Goal: Check status: Check status

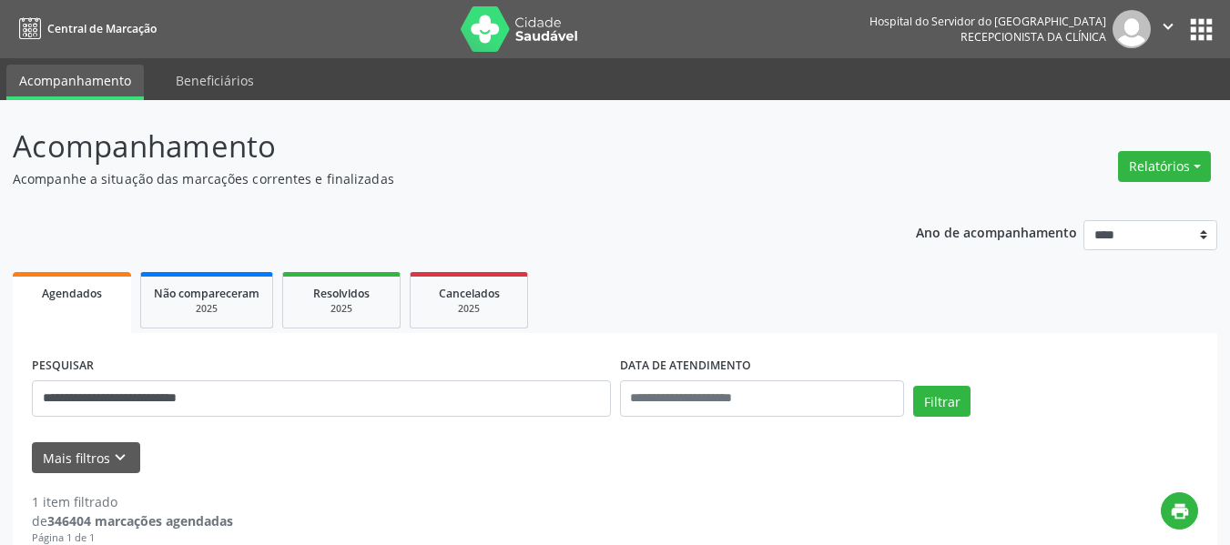
scroll to position [273, 0]
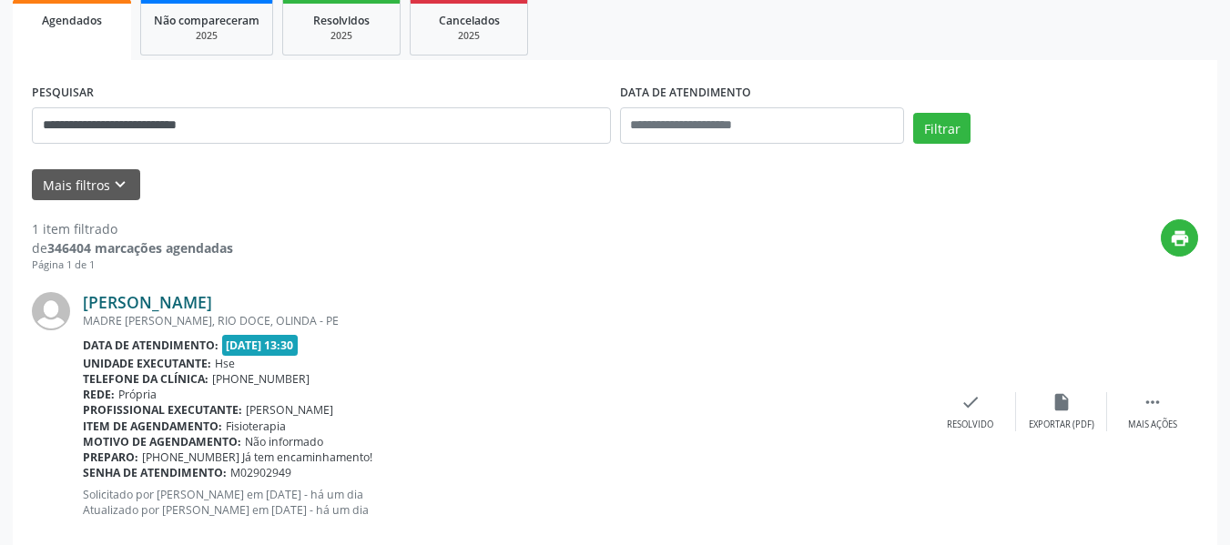
click at [212, 293] on link "[PERSON_NAME]" at bounding box center [147, 302] width 129 height 20
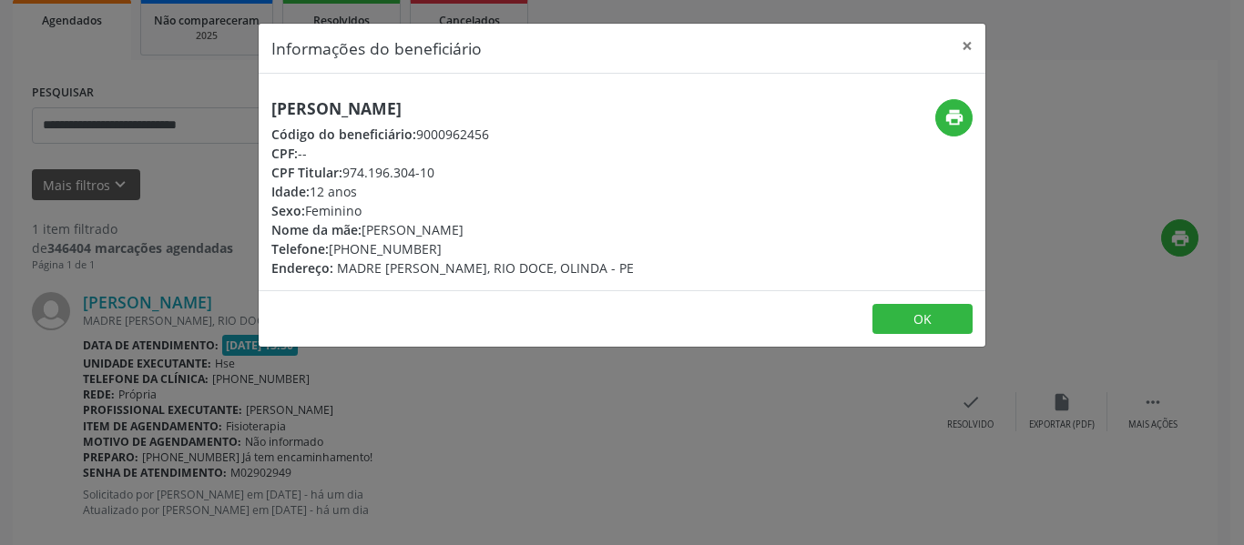
drag, startPoint x: 470, startPoint y: 174, endPoint x: 348, endPoint y: 162, distance: 122.6
click at [348, 163] on div "CPF Titular: 974.196.304-10" at bounding box center [452, 172] width 362 height 19
drag, startPoint x: 359, startPoint y: 182, endPoint x: 387, endPoint y: 182, distance: 28.2
click at [361, 182] on div "Idade: 12 anos" at bounding box center [452, 191] width 362 height 19
drag, startPoint x: 444, startPoint y: 176, endPoint x: 346, endPoint y: 171, distance: 98.4
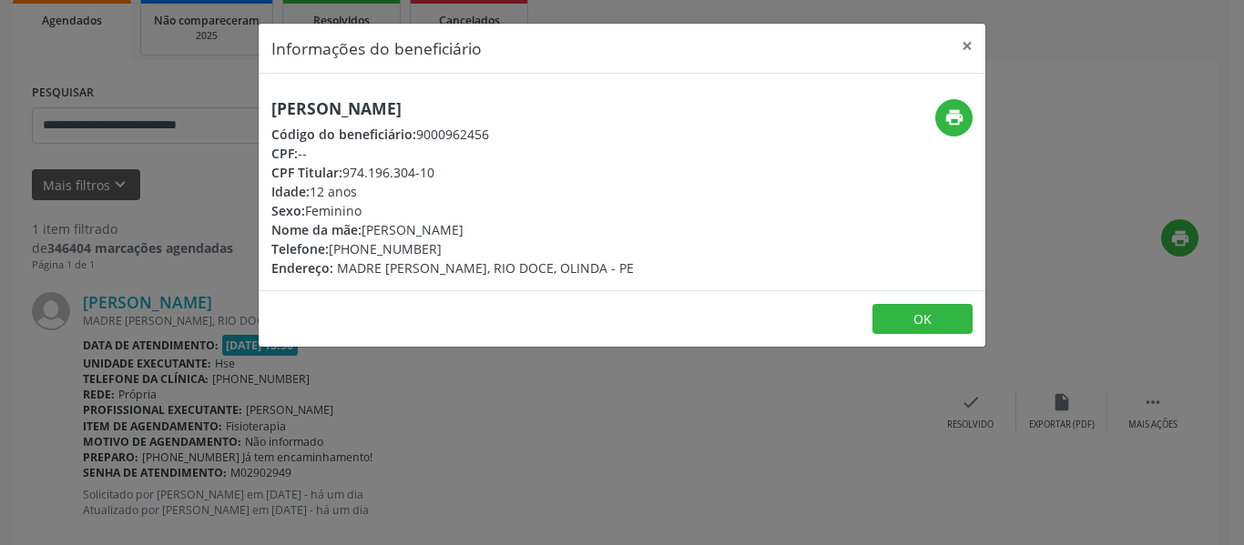
click at [346, 171] on div "CPF Titular: 974.196.304-10" at bounding box center [452, 172] width 362 height 19
copy div "974.196.304-10"
drag, startPoint x: 976, startPoint y: 53, endPoint x: 554, endPoint y: 131, distance: 429.7
click at [975, 53] on button "×" at bounding box center [967, 46] width 36 height 45
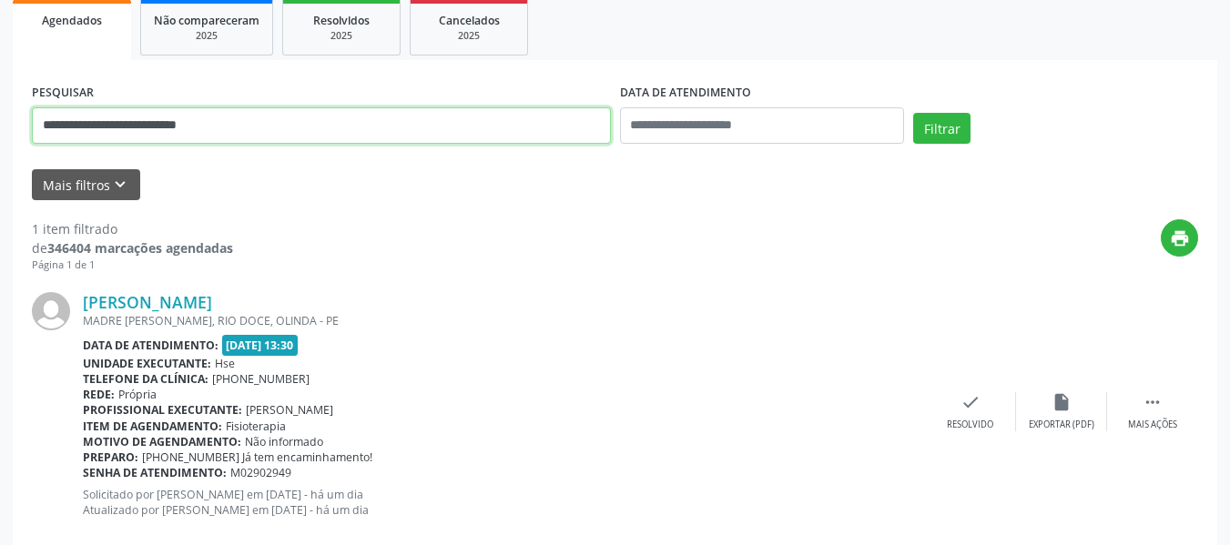
drag, startPoint x: 200, startPoint y: 126, endPoint x: 0, endPoint y: 121, distance: 200.4
click at [0, 121] on div "**********" at bounding box center [615, 205] width 1230 height 756
paste input "text"
type input "**********"
click at [913, 113] on button "Filtrar" at bounding box center [941, 128] width 57 height 31
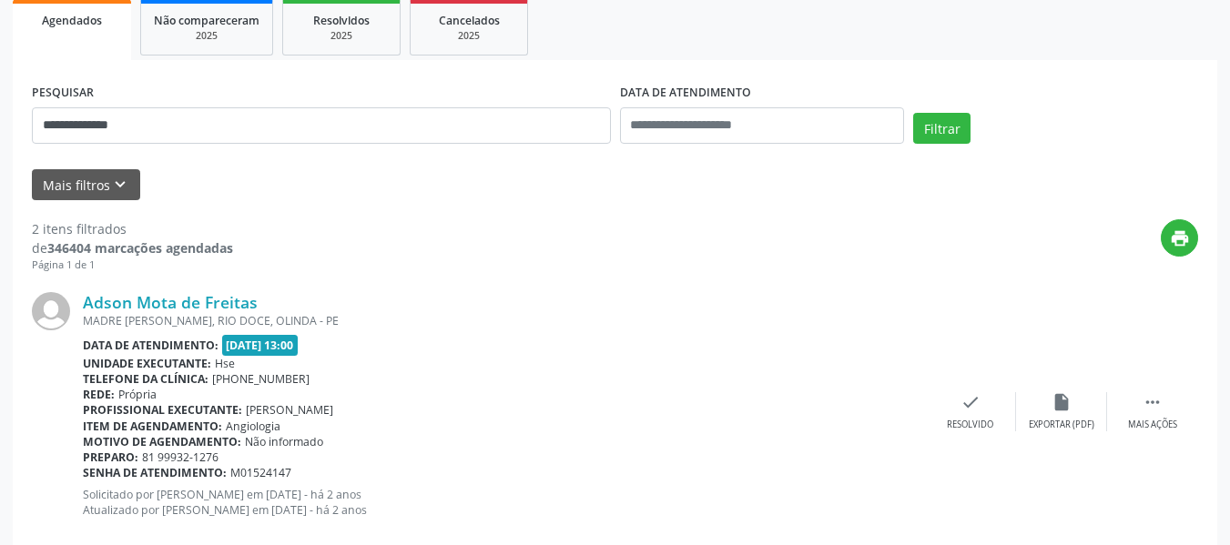
click at [180, 317] on div "MADRE [PERSON_NAME], RIO DOCE, OLINDA - PE" at bounding box center [504, 320] width 842 height 15
click at [179, 295] on link "Adson Mota de Freitas" at bounding box center [170, 302] width 175 height 20
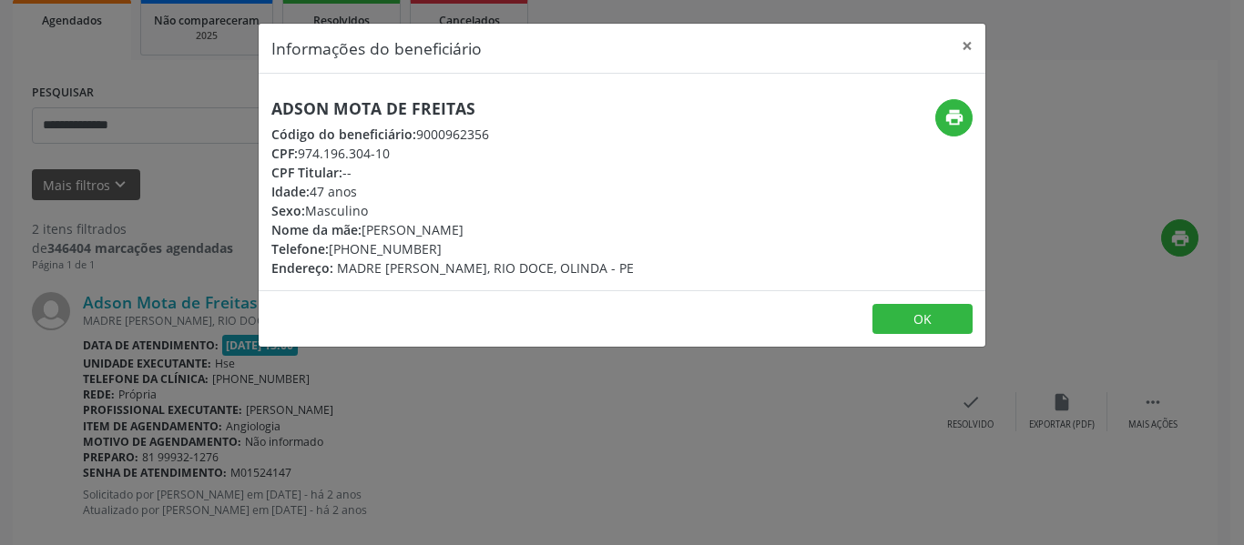
drag, startPoint x: 500, startPoint y: 106, endPoint x: 268, endPoint y: 100, distance: 232.3
click at [268, 100] on div "Adson Mota de Freitas Código do beneficiário: 9000962356 CPF: 974.196.304-10 CP…" at bounding box center [501, 188] width 484 height 178
copy h5 "Adson Mota de Freitas"
